Goal: Task Accomplishment & Management: Use online tool/utility

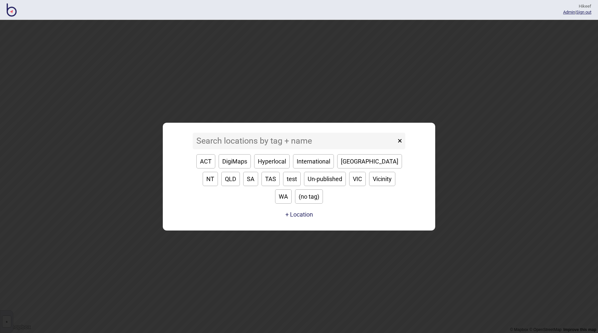
click at [245, 166] on button "DigiMaps" at bounding box center [235, 161] width 32 height 14
type input "DigiMaps"
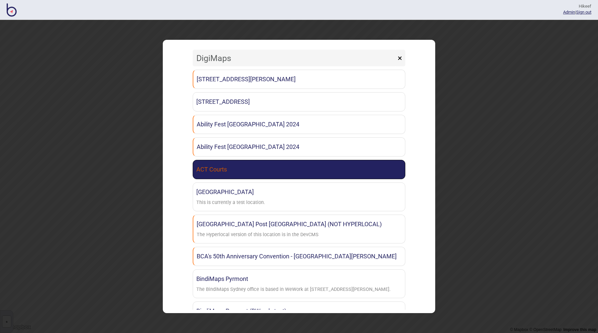
click at [240, 170] on link "ACT Courts" at bounding box center [299, 169] width 213 height 19
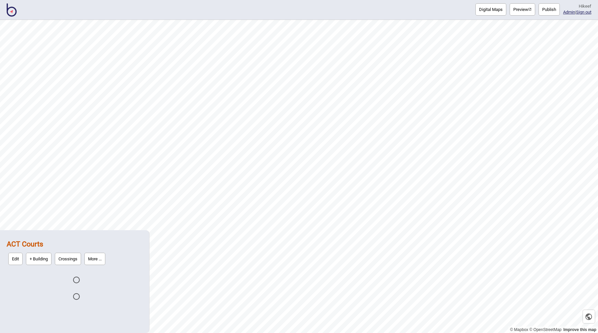
click at [476, 12] on button "Digital Maps" at bounding box center [490, 9] width 31 height 12
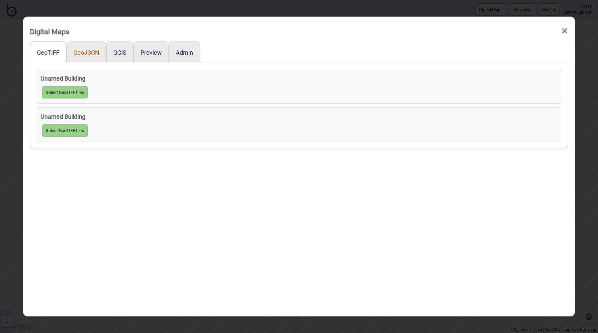
click at [88, 51] on button "GeoJSON" at bounding box center [86, 52] width 26 height 7
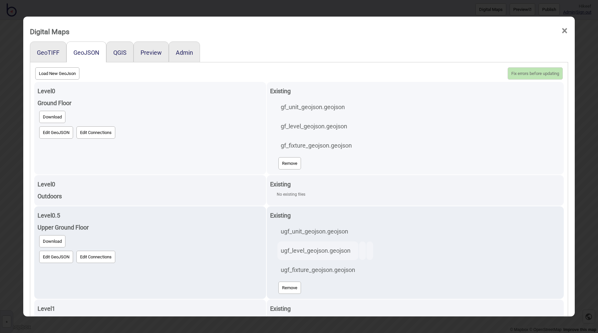
click at [47, 129] on button "Edit GeoJSON" at bounding box center [56, 133] width 34 height 12
